Goal: Task Accomplishment & Management: Manage account settings

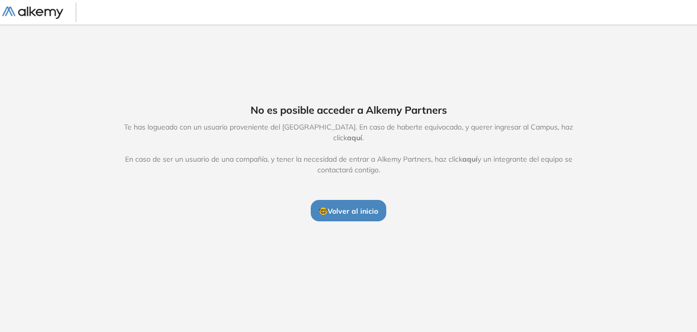
click at [37, 11] on img at bounding box center [32, 13] width 61 height 13
click at [366, 207] on span "🤓 Volver al inicio" at bounding box center [348, 211] width 59 height 9
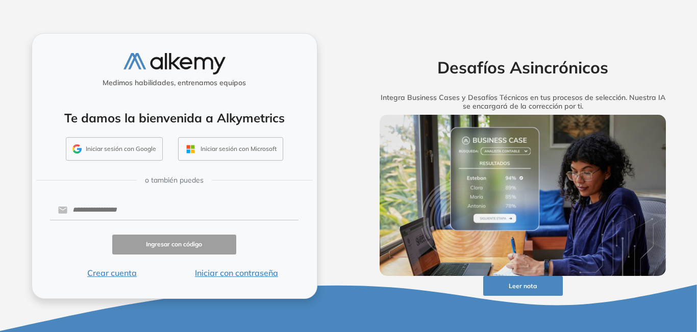
click at [113, 148] on button "Iniciar sesión con Google" at bounding box center [114, 148] width 97 height 23
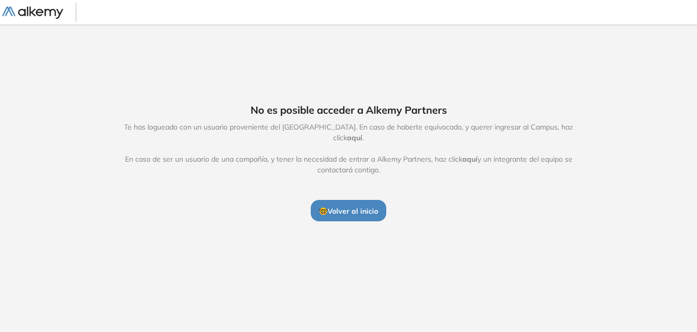
click at [362, 133] on span "aquí" at bounding box center [354, 137] width 15 height 9
